Goal: Transaction & Acquisition: Purchase product/service

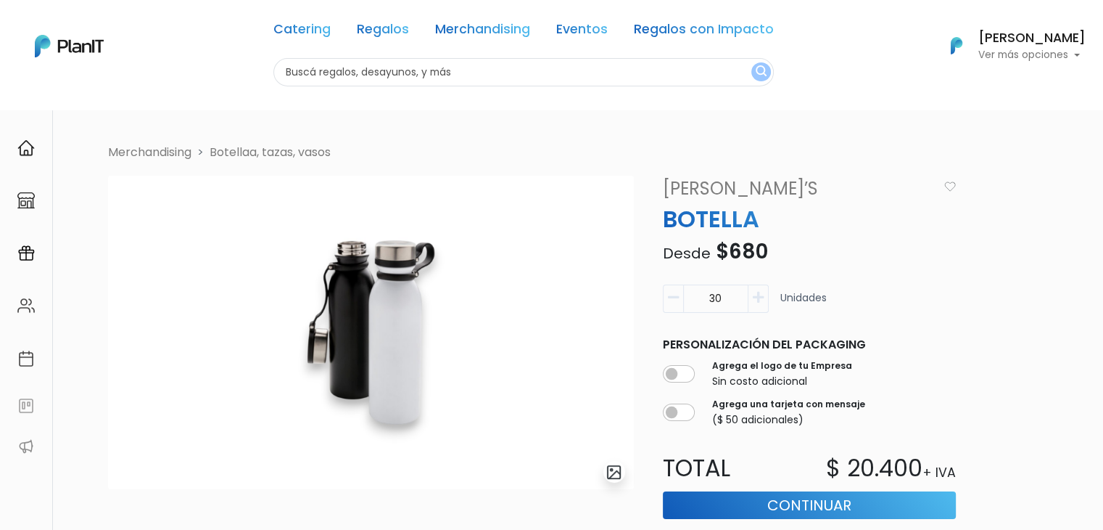
click at [313, 65] on input "text" at bounding box center [523, 72] width 500 height 28
type input "donut"
click at [751, 62] on button "submit" at bounding box center [761, 71] width 20 height 19
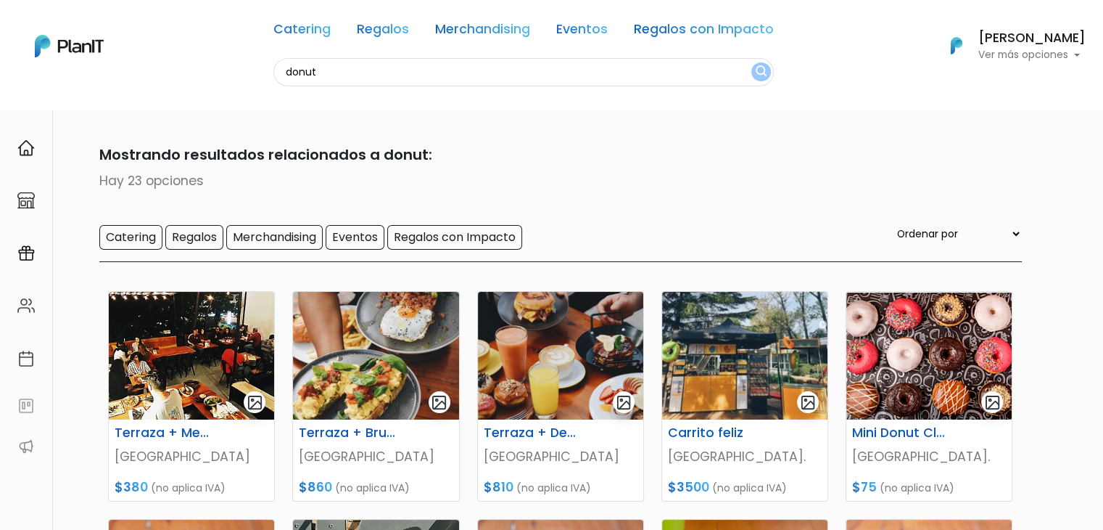
click at [299, 71] on input "donut" at bounding box center [523, 72] width 500 height 28
type input "abas"
click at [751, 62] on button "submit" at bounding box center [761, 71] width 20 height 19
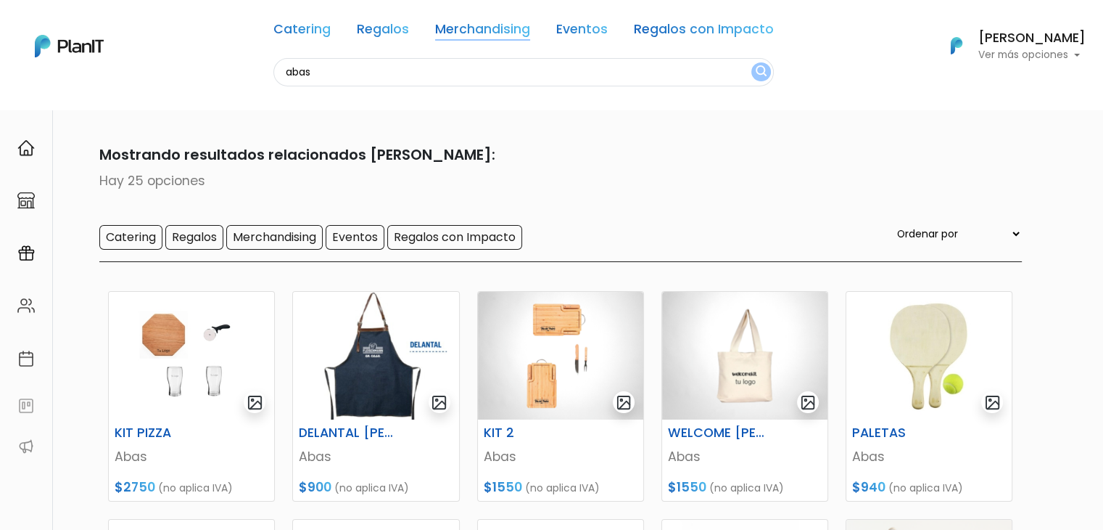
click at [458, 28] on link "Merchandising" at bounding box center [482, 31] width 95 height 17
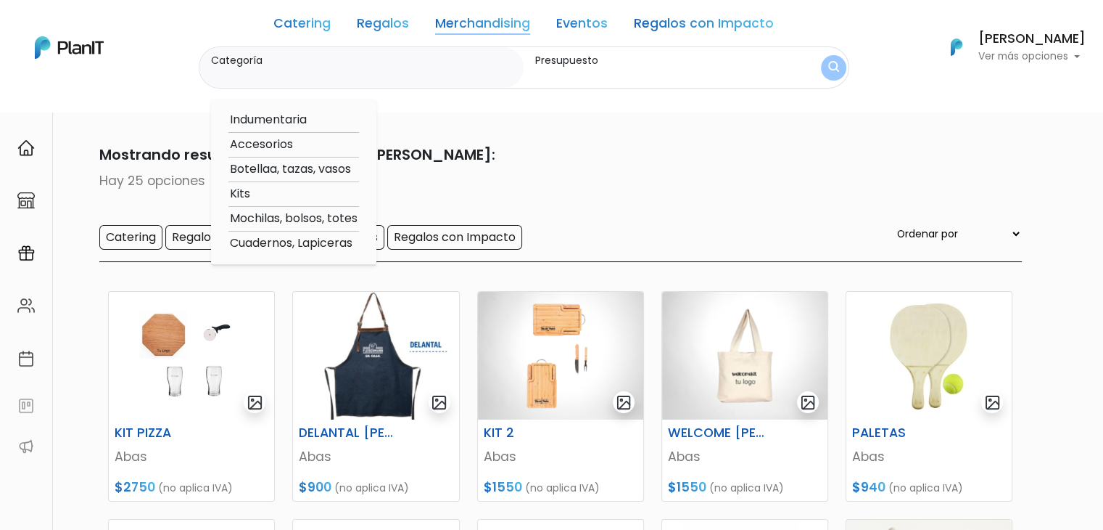
click at [278, 171] on option "Botellaa, tazas, vasos" at bounding box center [293, 169] width 131 height 18
type input "Botellaa, tazas, vasos"
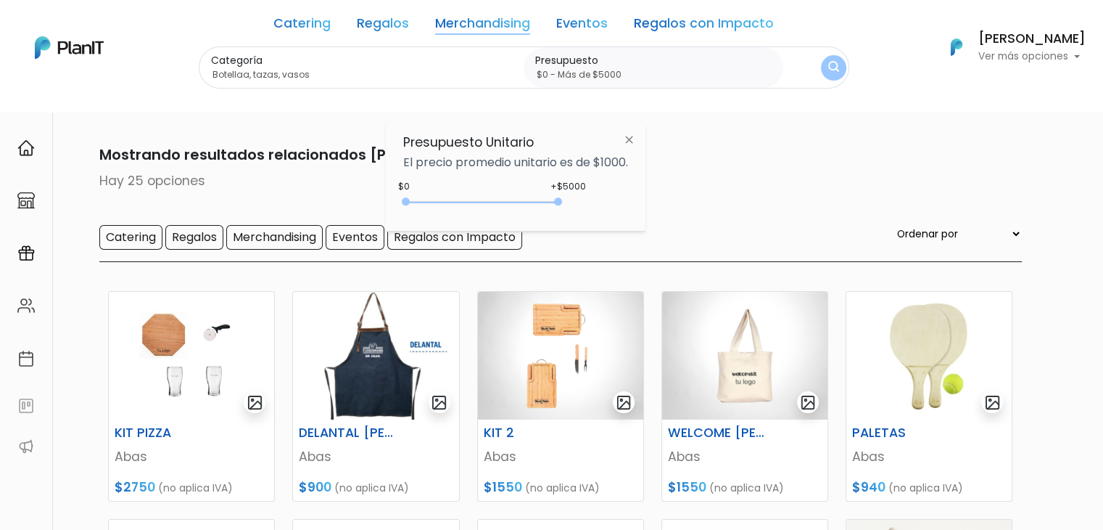
type input "$0 - Más de $5000"
drag, startPoint x: 434, startPoint y: 201, endPoint x: 630, endPoint y: 204, distance: 195.1
click at [628, 204] on div "+$5000 $0 0 : 5000 0 5000 0,5000" at bounding box center [515, 204] width 225 height 29
click at [831, 59] on button "submit" at bounding box center [833, 67] width 25 height 25
click at [828, 70] on img "submit" at bounding box center [833, 68] width 11 height 14
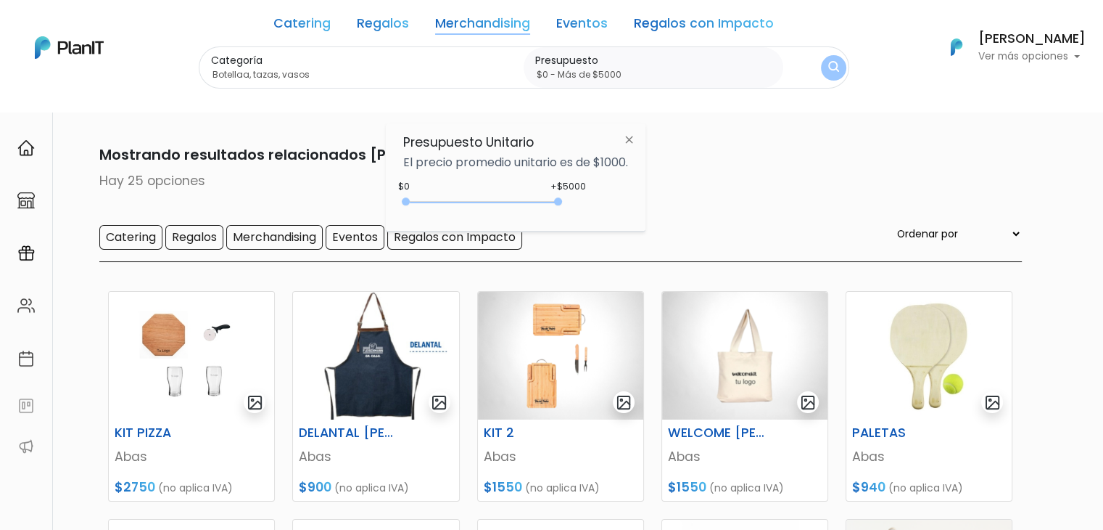
click at [828, 70] on img "submit" at bounding box center [833, 68] width 11 height 14
drag, startPoint x: 534, startPoint y: 202, endPoint x: 844, endPoint y: 60, distance: 340.8
click at [540, 202] on div "0 : 5000 0 5000 0,5000" at bounding box center [485, 204] width 152 height 17
click at [540, 202] on div "0 : 5000 0 5000" at bounding box center [485, 204] width 152 height 15
click at [845, 59] on div "Catering Regalos Merchandising Eventos Regalos con Impacto abas Catering Regalo…" at bounding box center [551, 47] width 1103 height 83
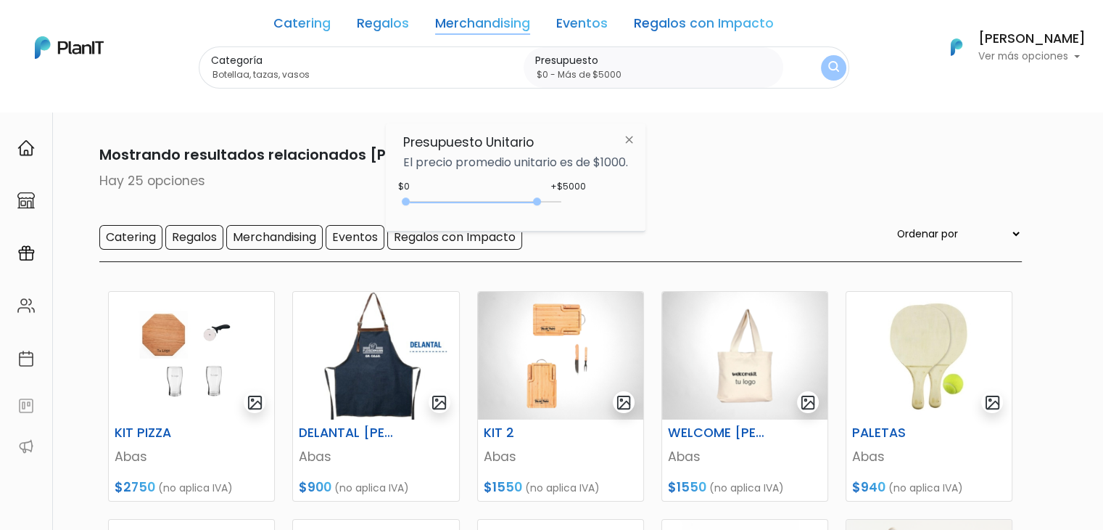
click at [845, 59] on div "Catering Regalos Merchandising Eventos Regalos con Impacto abas Catering Regalo…" at bounding box center [551, 47] width 1103 height 83
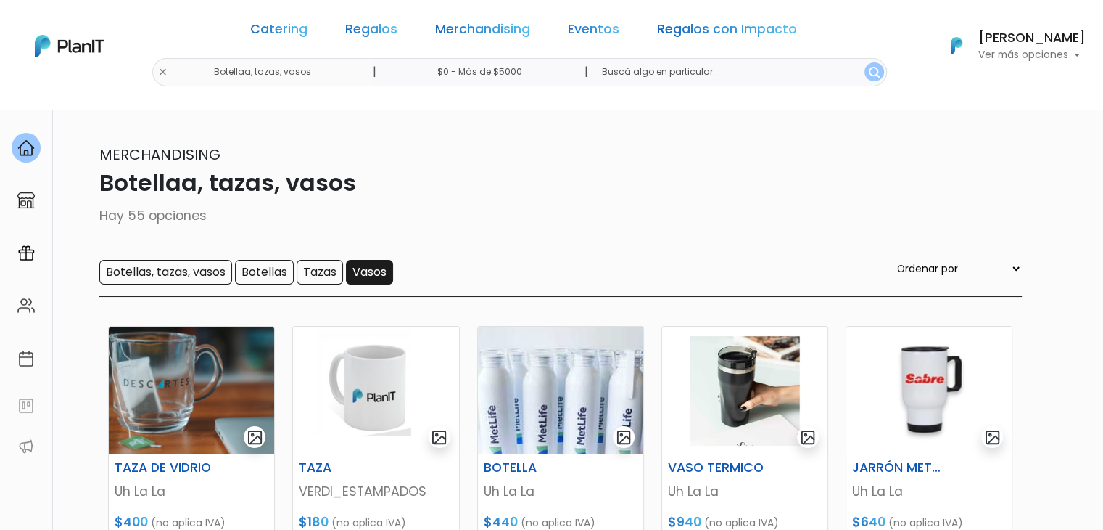
click at [380, 266] on input "Vasos" at bounding box center [369, 272] width 47 height 25
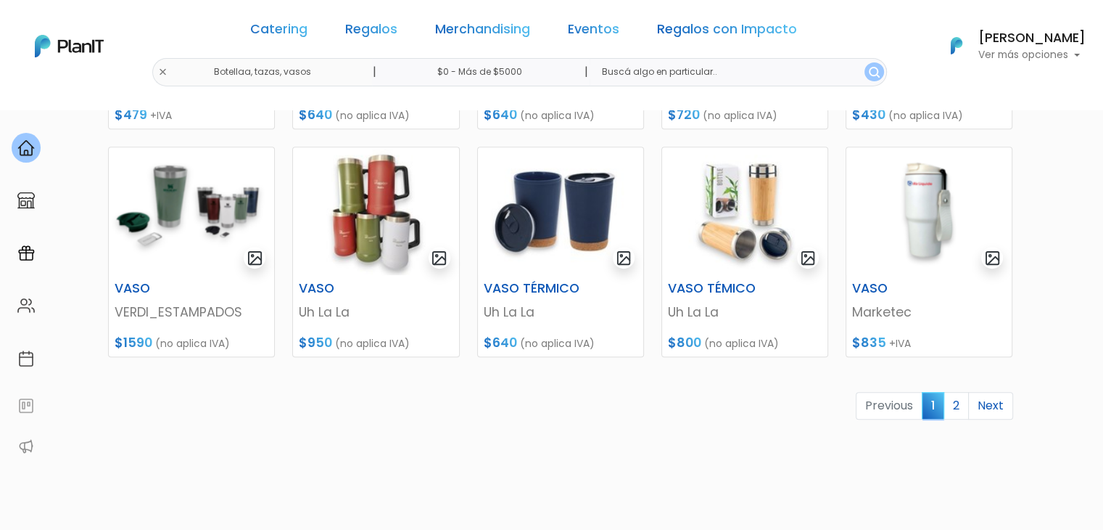
scroll to position [649, 0]
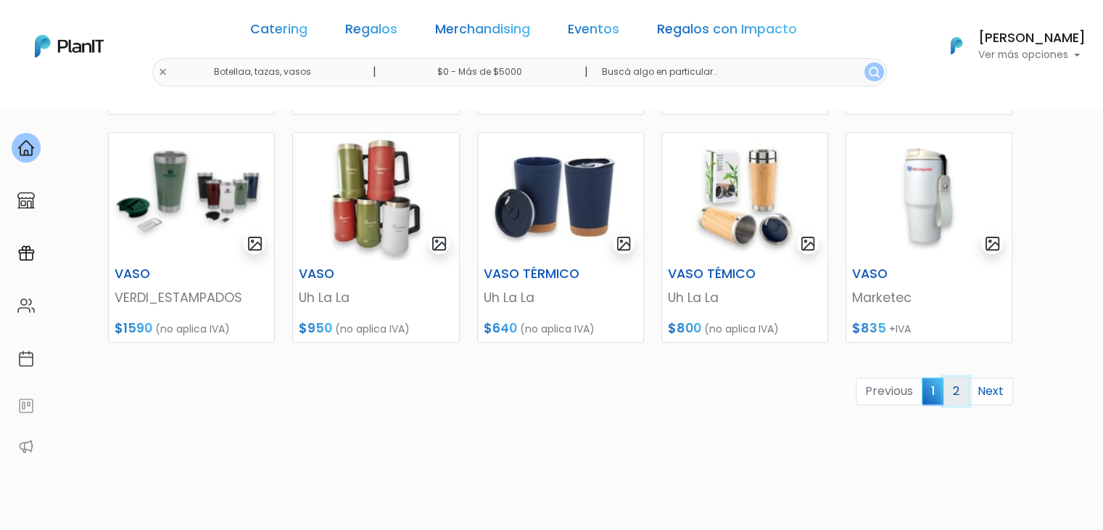
click at [952, 389] on link "2" at bounding box center [956, 391] width 25 height 28
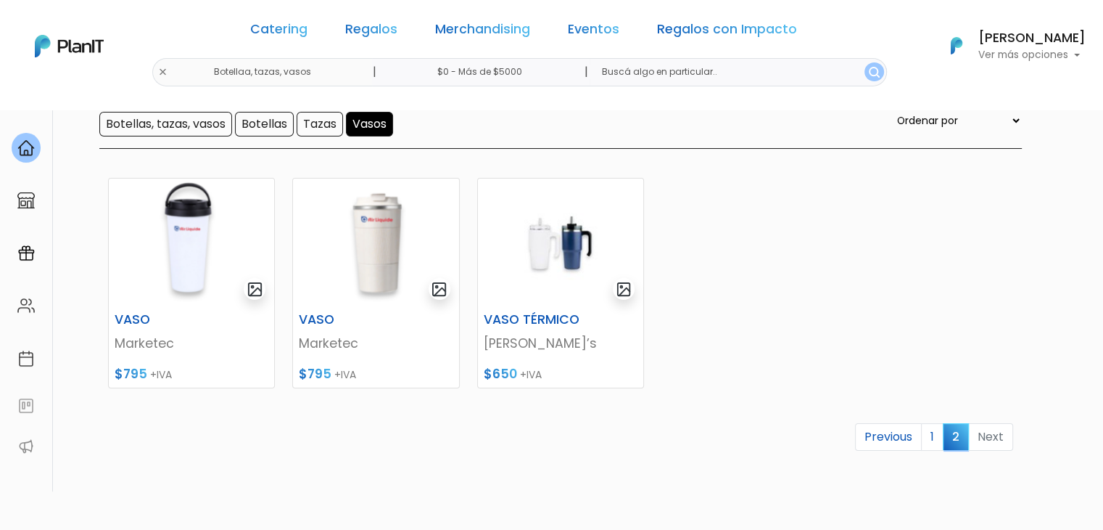
scroll to position [147, 0]
click at [545, 249] on img at bounding box center [560, 243] width 165 height 128
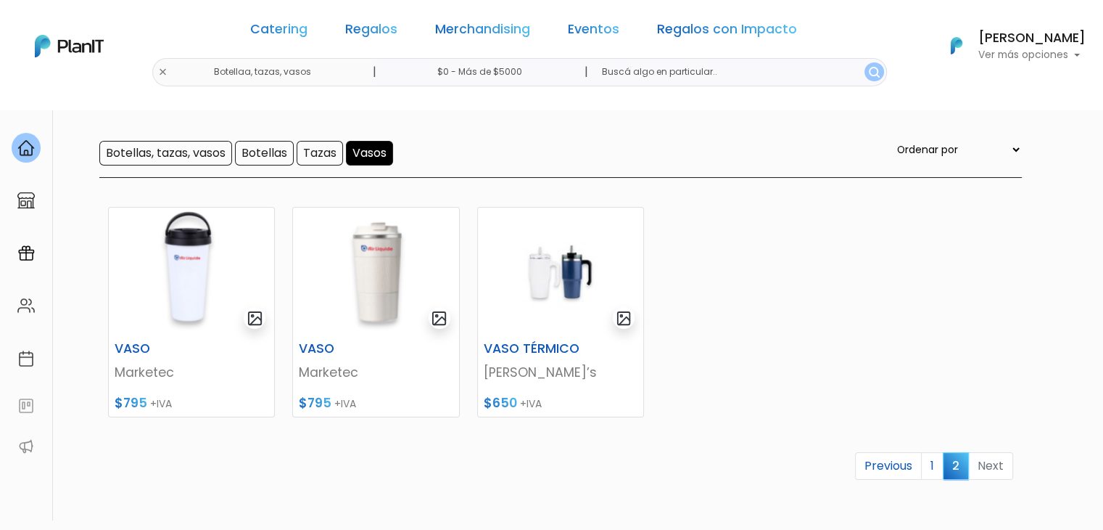
scroll to position [118, 0]
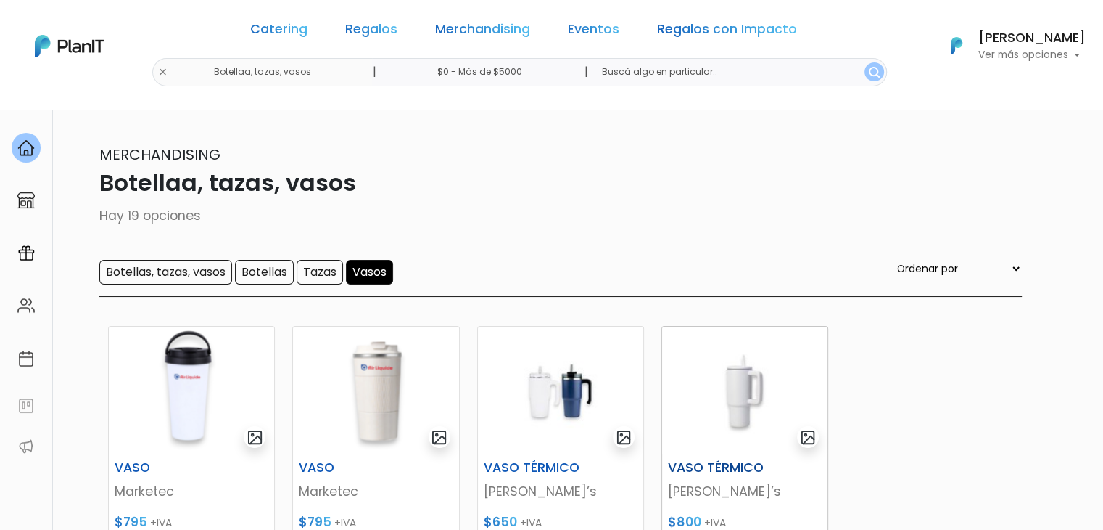
click at [730, 395] on img at bounding box center [744, 390] width 165 height 128
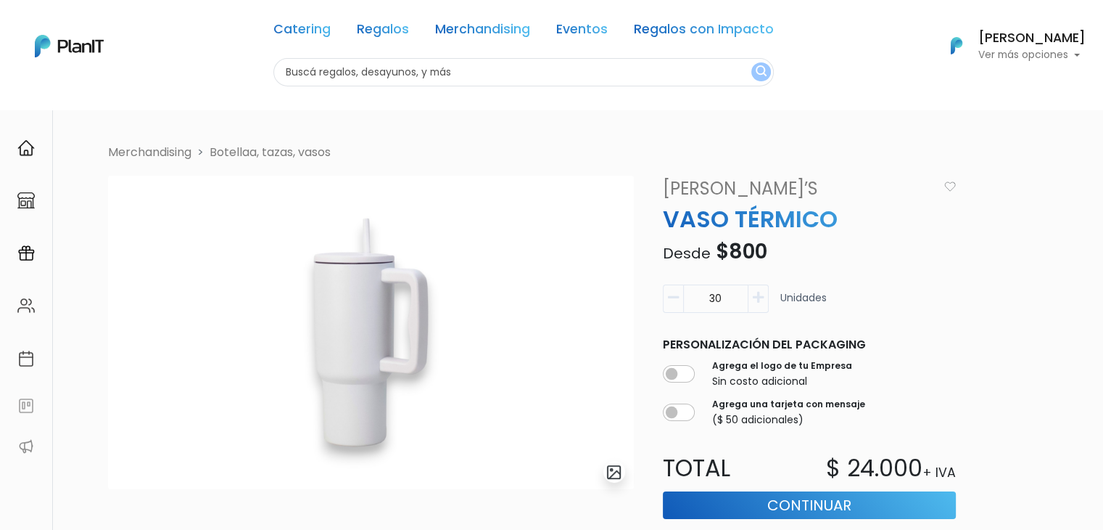
scroll to position [321, 0]
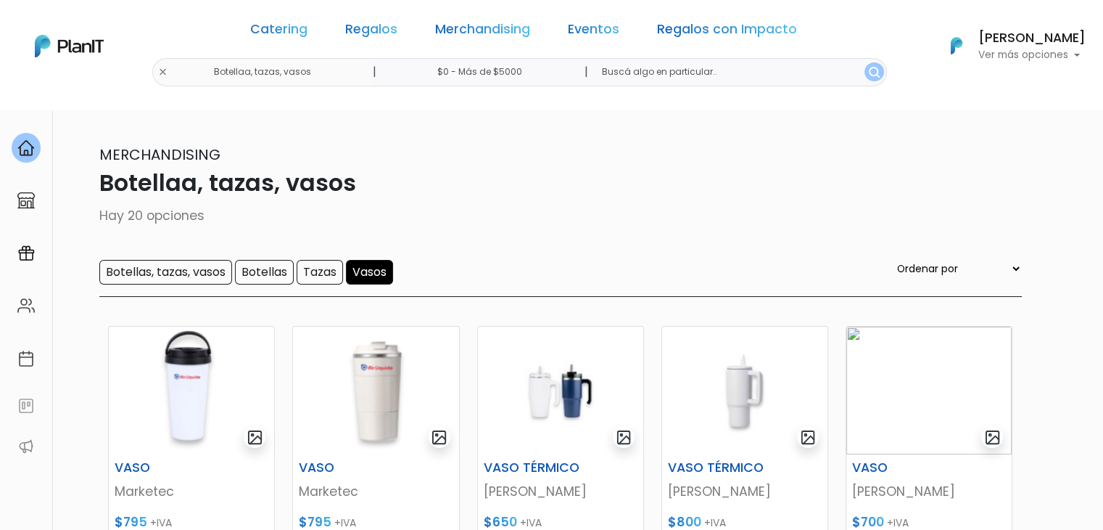
click at [1051, 331] on section "20 resultados Merchandising Botellaa, tazas, vasos Hay 20 opciones Botellas, ta…" at bounding box center [551, 400] width 1103 height 583
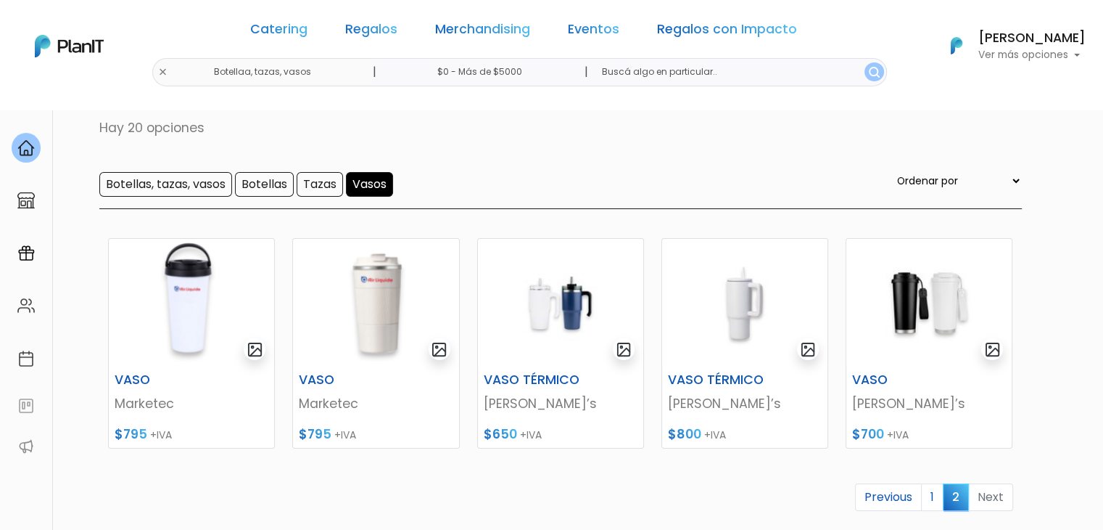
scroll to position [88, 0]
click at [902, 287] on img at bounding box center [928, 302] width 165 height 128
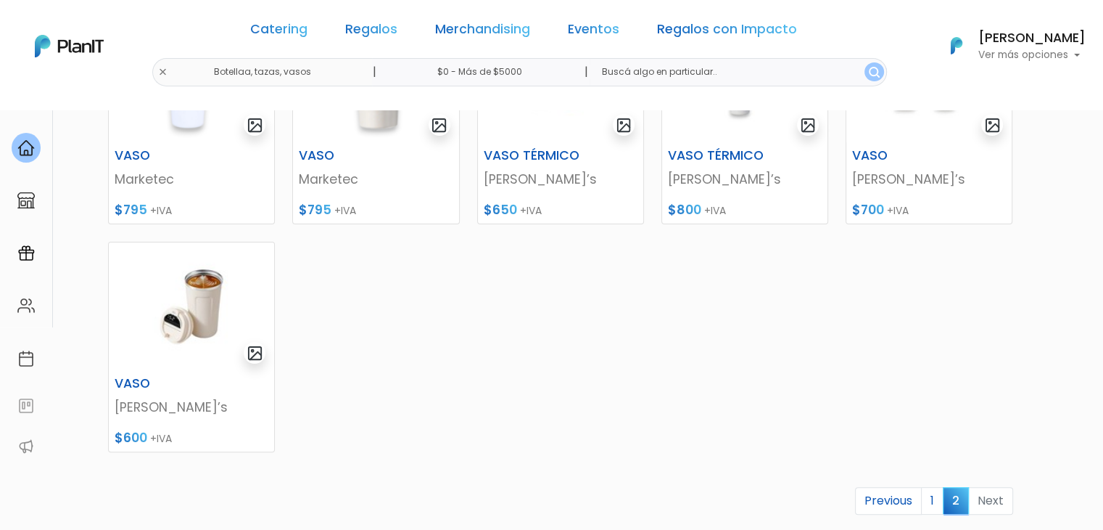
scroll to position [310, 0]
click at [174, 295] on img at bounding box center [191, 308] width 165 height 128
